Goal: Task Accomplishment & Management: Use online tool/utility

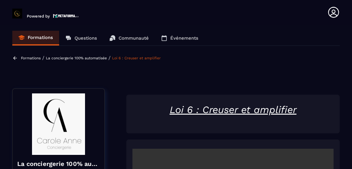
scroll to position [181, 0]
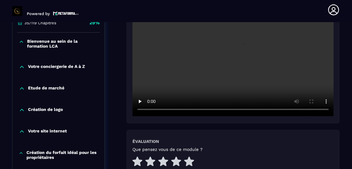
scroll to position [170, 0]
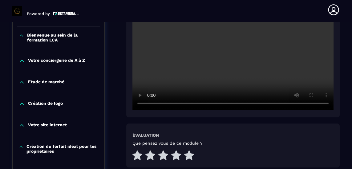
click at [188, 151] on icon at bounding box center [189, 156] width 10 height 10
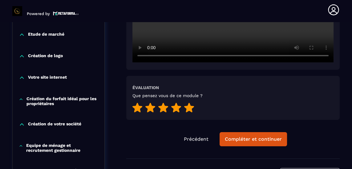
scroll to position [219, 0]
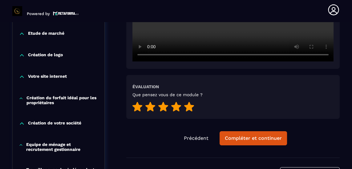
click at [262, 136] on div "Compléter et continuer" at bounding box center [253, 139] width 57 height 6
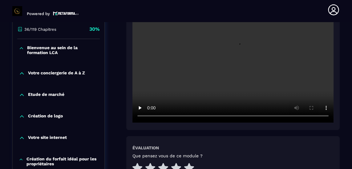
scroll to position [159, 0]
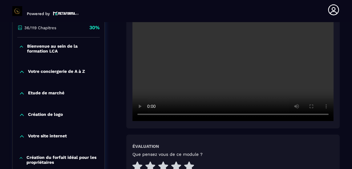
click at [191, 162] on icon at bounding box center [189, 167] width 10 height 10
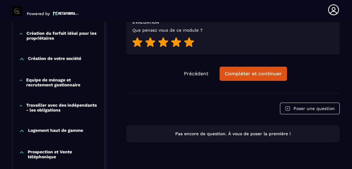
scroll to position [284, 0]
click at [243, 71] on div "Compléter et continuer" at bounding box center [253, 74] width 57 height 6
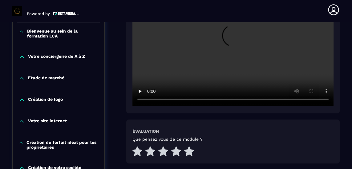
scroll to position [174, 0]
click at [189, 147] on icon at bounding box center [189, 152] width 10 height 10
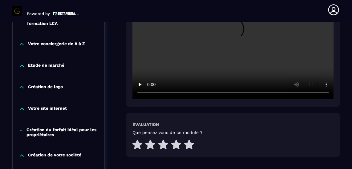
scroll to position [188, 0]
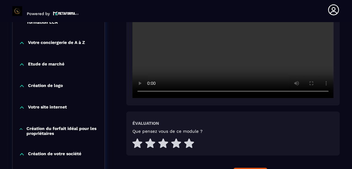
click at [189, 139] on icon at bounding box center [189, 144] width 10 height 10
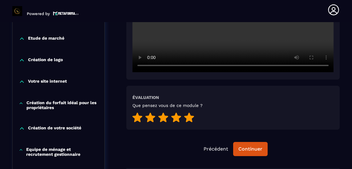
scroll to position [215, 0]
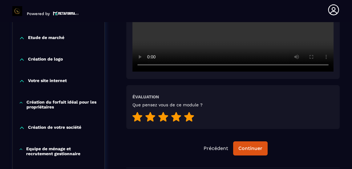
click at [247, 146] on div "Continuer" at bounding box center [250, 149] width 24 height 6
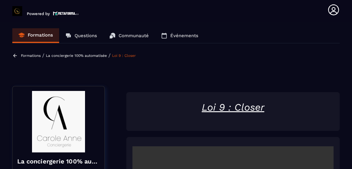
click at [28, 54] on p "Formations" at bounding box center [31, 56] width 20 height 4
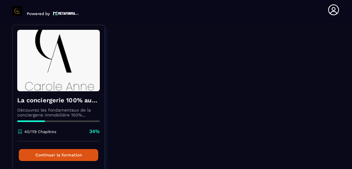
scroll to position [49, 0]
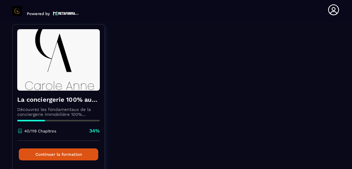
click at [81, 149] on button "Continuer la formation" at bounding box center [58, 155] width 79 height 12
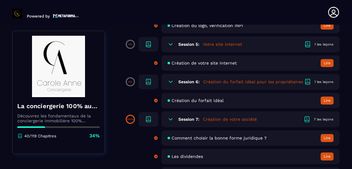
scroll to position [316, 0]
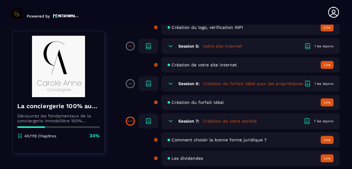
click at [129, 80] on span at bounding box center [130, 83] width 7 height 7
click at [152, 76] on div at bounding box center [149, 83] width 20 height 15
click at [151, 81] on icon at bounding box center [148, 83] width 4 height 5
click at [150, 80] on icon at bounding box center [148, 83] width 7 height 7
click at [325, 99] on button "Lire" at bounding box center [327, 103] width 13 height 8
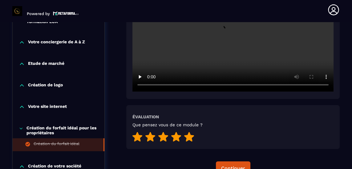
scroll to position [190, 0]
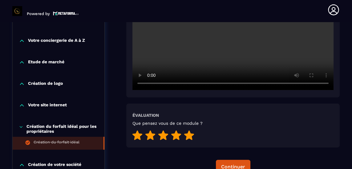
click at [233, 164] on div "Continuer" at bounding box center [233, 167] width 24 height 6
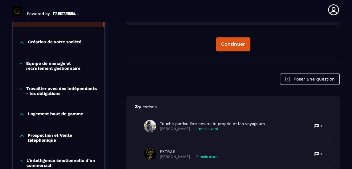
scroll to position [316, 0]
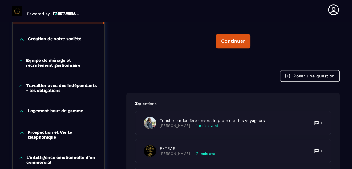
click at [241, 118] on p "Touche particulière envers le proprio et les voyageurs" at bounding box center [212, 121] width 105 height 6
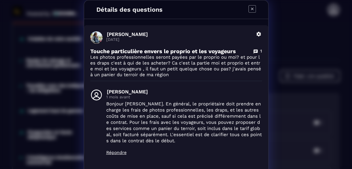
scroll to position [76, 0]
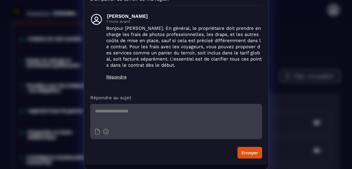
click at [306, 92] on div "Détails des questions [PERSON_NAME] [DATE] [PERSON_NAME] Touche particulière en…" at bounding box center [176, 47] width 352 height 246
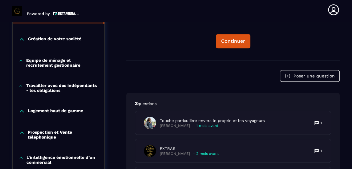
click at [214, 152] on p "- 2 mois avant" at bounding box center [206, 154] width 26 height 5
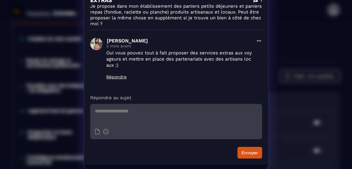
scroll to position [0, 0]
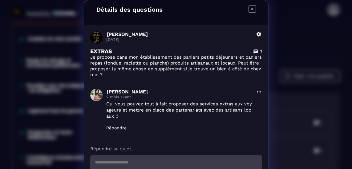
click at [297, 92] on div "Détails des questions [PERSON_NAME] [DATE] Supprimer EXTRAS 1 Je propose dans m…" at bounding box center [176, 110] width 352 height 221
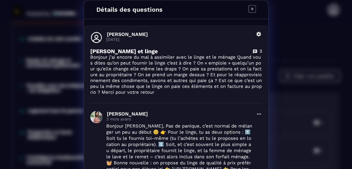
click at [249, 8] on icon "Modal window" at bounding box center [252, 8] width 7 height 7
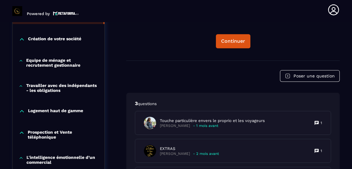
click at [235, 38] on div "Continuer" at bounding box center [233, 41] width 24 height 6
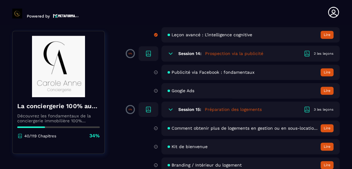
scroll to position [1042, 0]
